Goal: Task Accomplishment & Management: Manage account settings

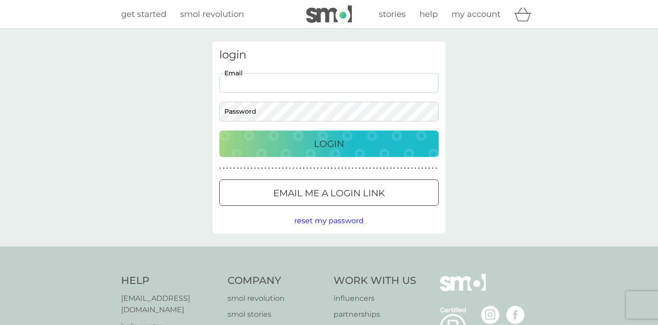
type input "[EMAIL_ADDRESS][DOMAIN_NAME]"
click at [329, 143] on button "Login" at bounding box center [328, 144] width 219 height 27
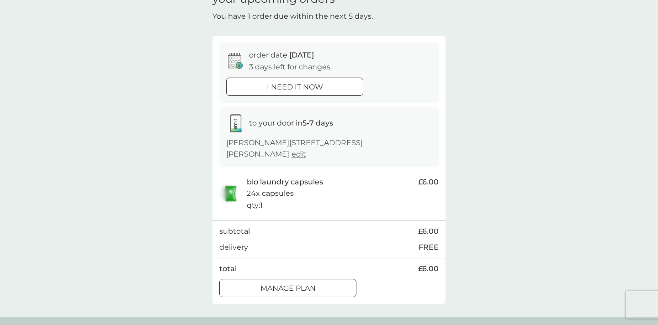
scroll to position [52, 0]
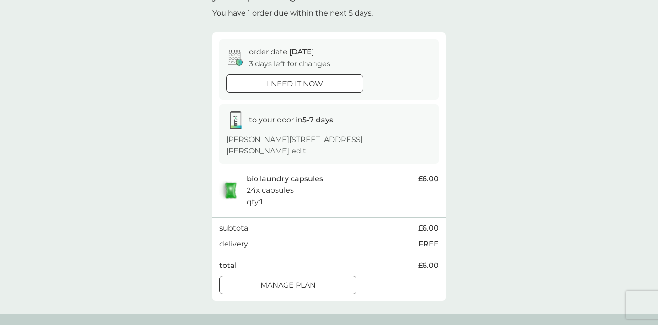
click at [319, 280] on div "Manage plan" at bounding box center [288, 286] width 136 height 12
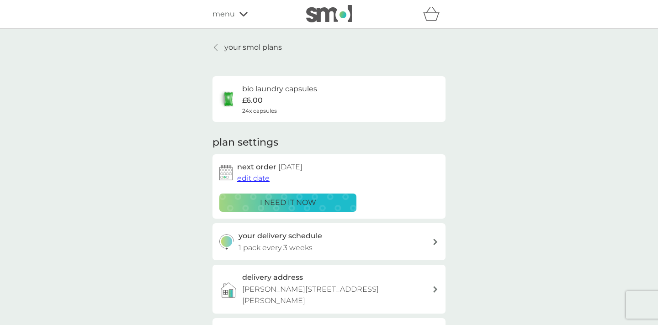
click at [256, 178] on span "edit date" at bounding box center [253, 178] width 32 height 9
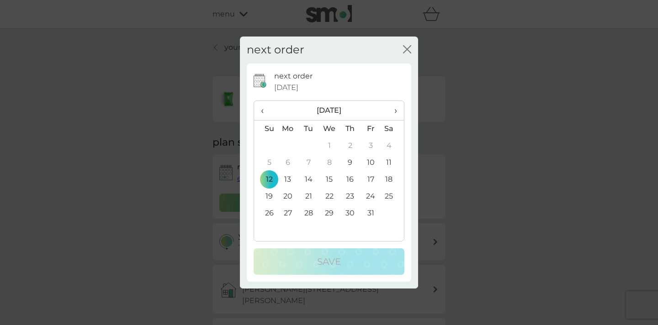
click at [394, 114] on span "›" at bounding box center [392, 110] width 9 height 19
click at [270, 163] on td "2" at bounding box center [265, 162] width 23 height 17
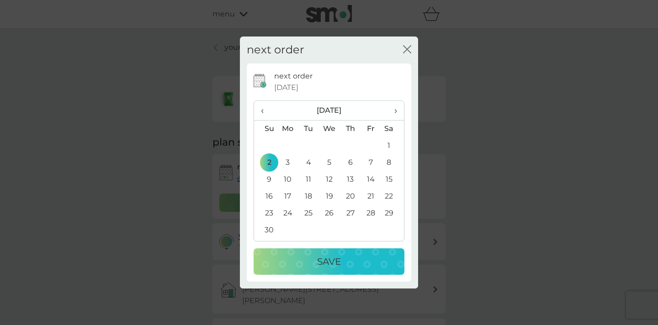
click at [324, 261] on p "Save" at bounding box center [329, 262] width 24 height 15
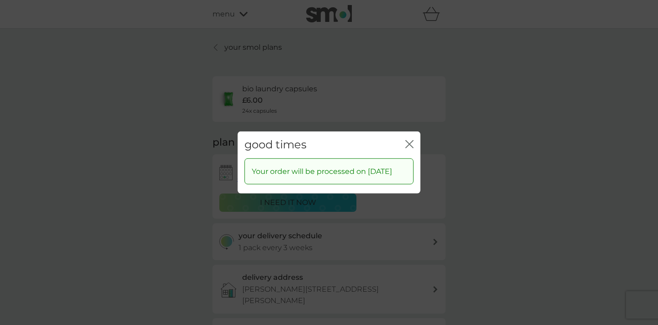
click at [412, 140] on icon "close" at bounding box center [409, 144] width 8 height 8
